Goal: Find specific fact: Find specific fact

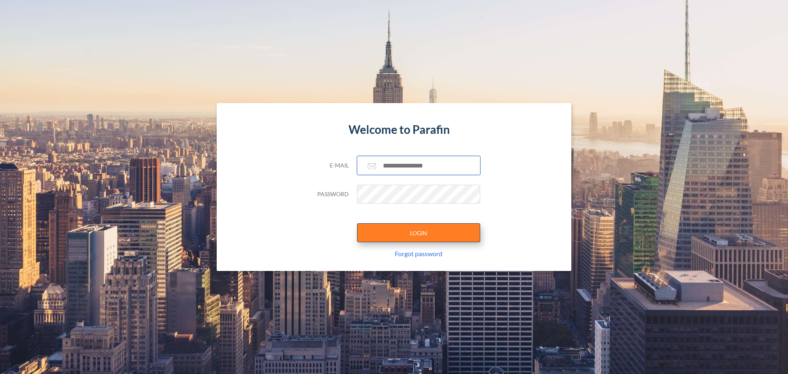
type input "**********"
click at [416, 229] on button "LOGIN" at bounding box center [418, 232] width 123 height 19
type input "**********"
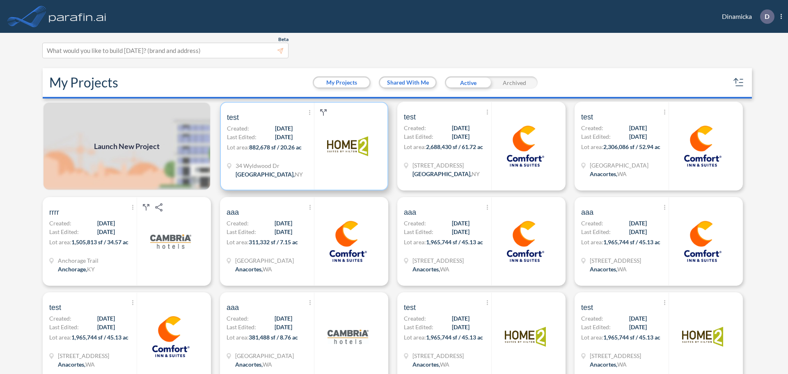
click at [279, 156] on div "Show More Created with sketchtool. Archive Reports Share a copy test Created: […" at bounding box center [270, 146] width 87 height 87
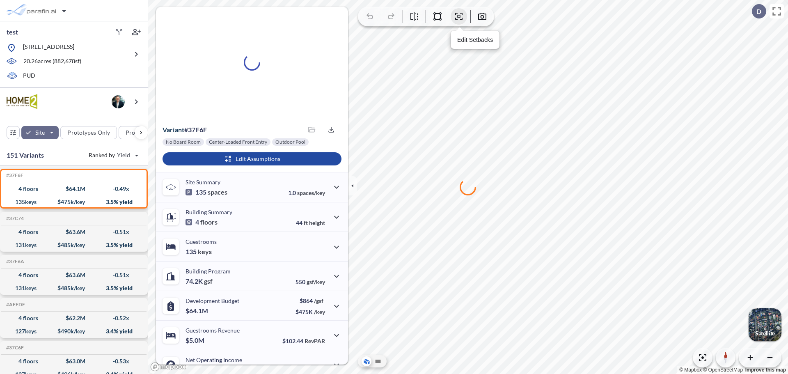
click at [461, 18] on icon "button" at bounding box center [459, 16] width 10 height 10
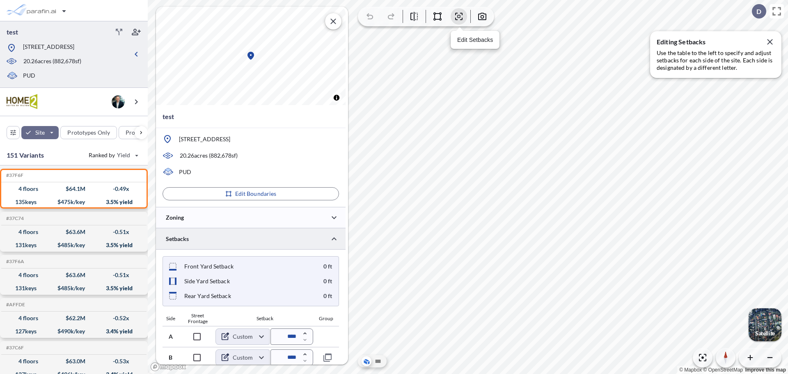
click at [460, 16] on icon "button" at bounding box center [459, 16] width 10 height 10
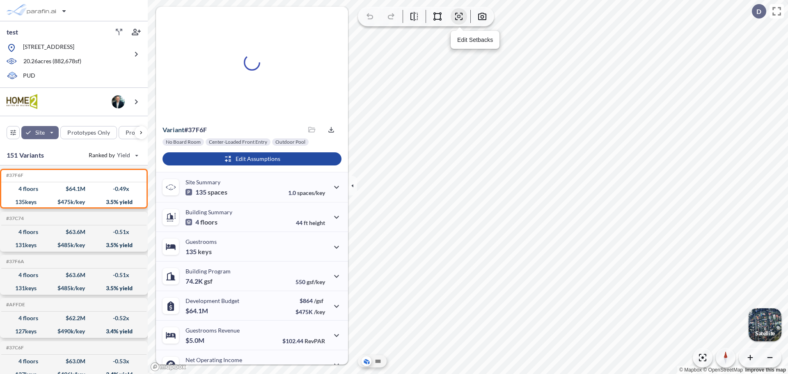
click at [461, 17] on icon "button" at bounding box center [459, 16] width 10 height 10
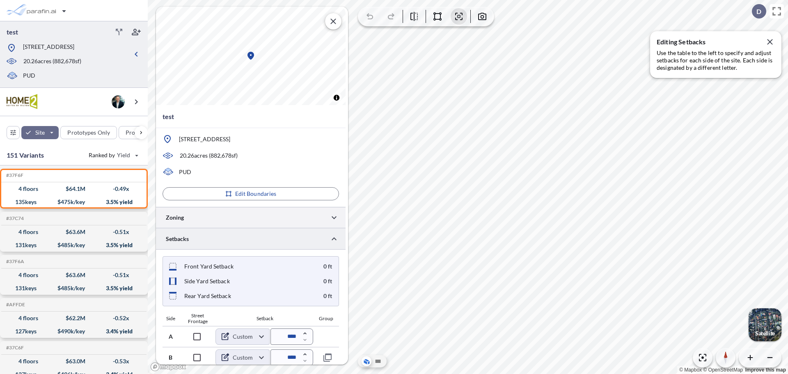
click at [239, 219] on div at bounding box center [251, 217] width 190 height 21
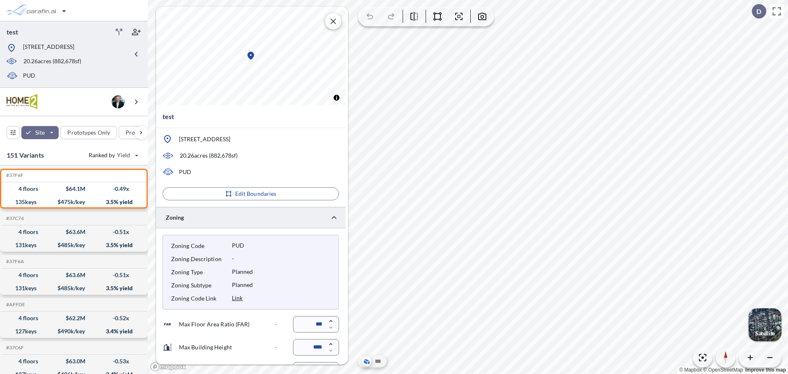
scroll to position [110, 0]
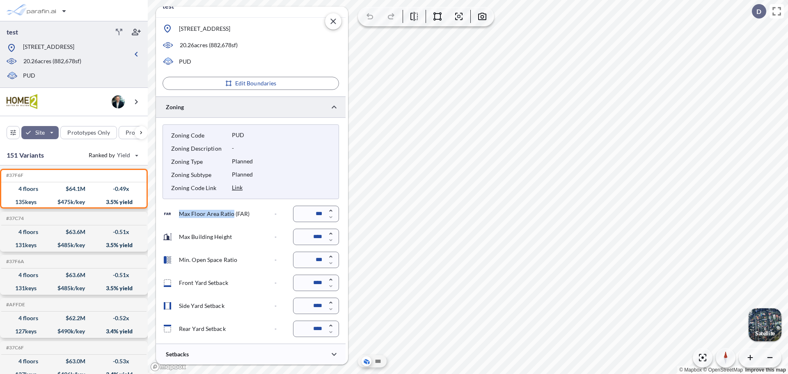
drag, startPoint x: 178, startPoint y: 214, endPoint x: 233, endPoint y: 216, distance: 55.1
click at [233, 216] on div "Max Floor Area Ratio (FAR)" at bounding box center [206, 214] width 87 height 10
copy p "Max Floor Area Ratio"
click at [178, 237] on div "Max Building Height -" at bounding box center [220, 237] width 114 height 10
drag, startPoint x: 227, startPoint y: 260, endPoint x: 179, endPoint y: 261, distance: 47.6
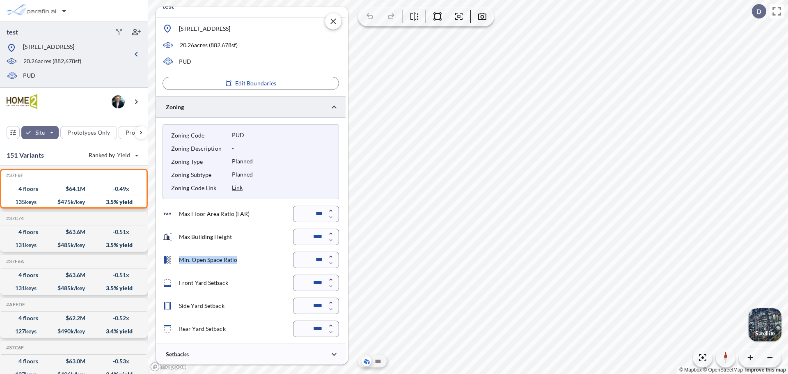
click at [179, 261] on div "Min. Open Space Ratio -" at bounding box center [220, 260] width 114 height 10
copy p "Min. Open Space Ratio"
